Goal: Task Accomplishment & Management: Use online tool/utility

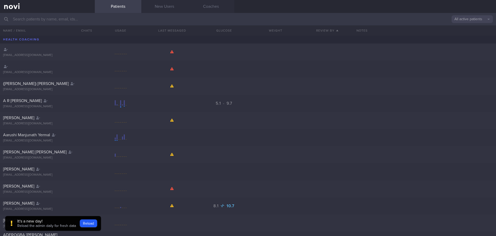
click at [50, 18] on input "text" at bounding box center [248, 19] width 496 height 12
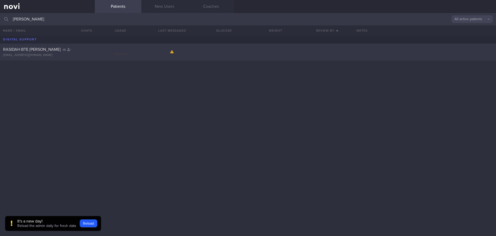
type input "[PERSON_NAME]"
click at [40, 55] on div "[EMAIL_ADDRESS][DOMAIN_NAME]" at bounding box center [47, 55] width 89 height 4
select select "7"
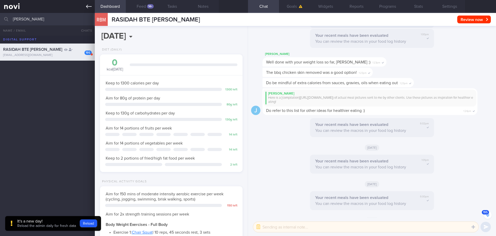
scroll to position [-6583, 0]
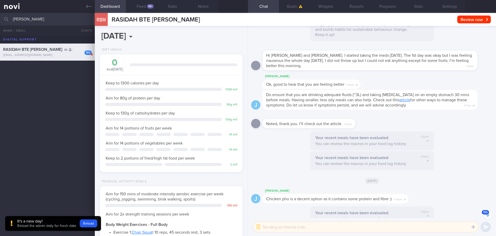
click at [47, 18] on input "[PERSON_NAME]" at bounding box center [248, 19] width 496 height 12
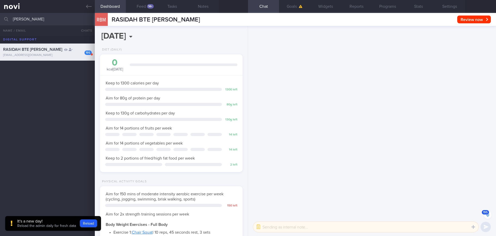
click at [47, 18] on input "[PERSON_NAME]" at bounding box center [248, 19] width 496 height 12
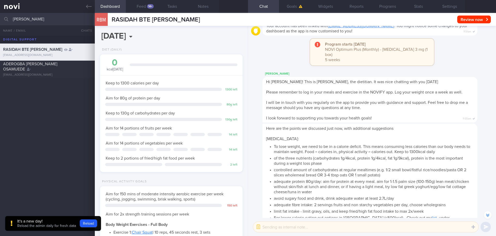
scroll to position [-8559, 0]
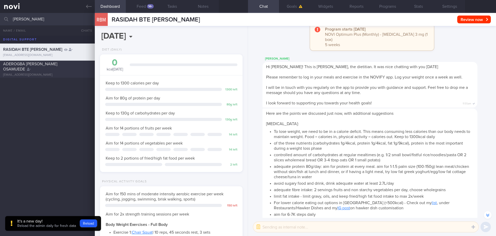
type input "[PERSON_NAME]"
click at [69, 71] on div "ADEROGBA [PERSON_NAME] OSAMUEDE" at bounding box center [46, 66] width 87 height 10
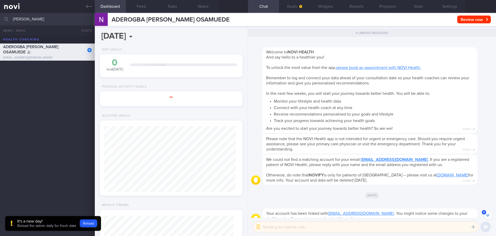
scroll to position [66, 132]
click at [325, 7] on button "Widgets" at bounding box center [325, 6] width 31 height 13
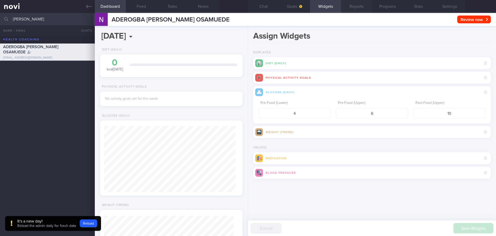
click at [356, 11] on button "Reports" at bounding box center [356, 6] width 31 height 13
